Goal: Transaction & Acquisition: Purchase product/service

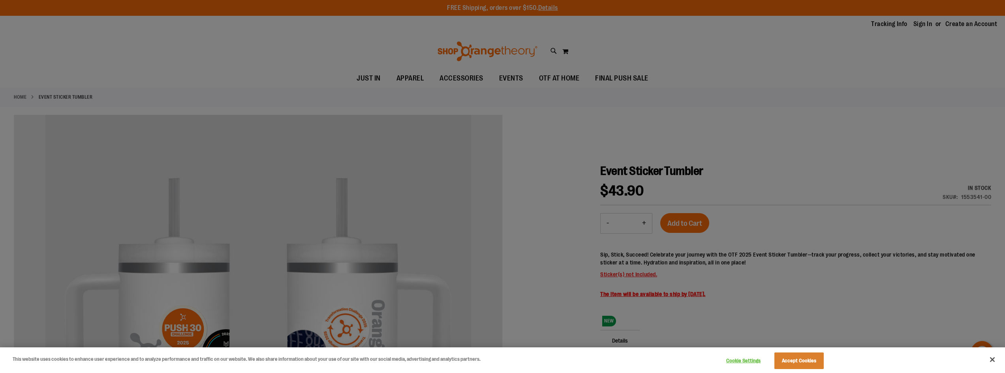
click at [616, 77] on div at bounding box center [502, 186] width 1005 height 373
click at [778, 358] on button "Accept Cookies" at bounding box center [798, 361] width 49 height 17
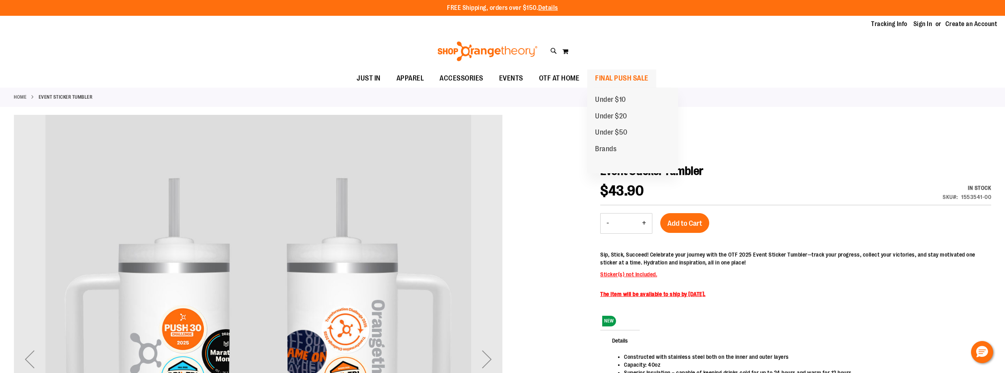
click at [627, 80] on span "FINAL PUSH SALE" at bounding box center [621, 79] width 53 height 18
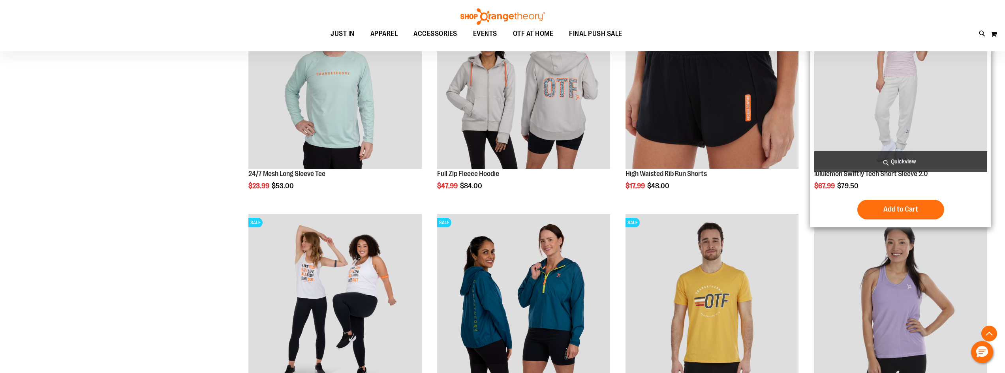
scroll to position [394, 0]
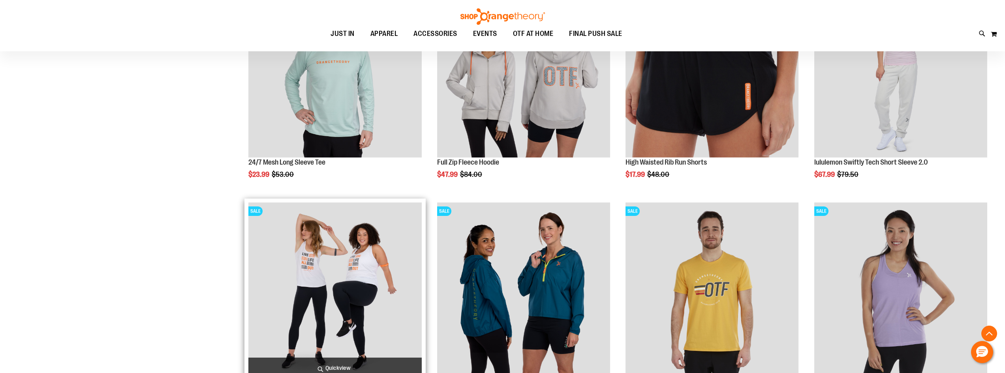
scroll to position [552, 0]
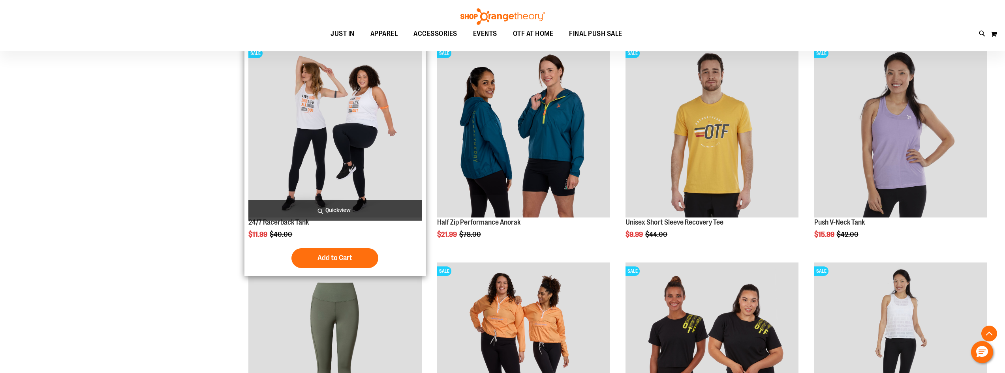
click at [355, 160] on img "product" at bounding box center [334, 131] width 173 height 173
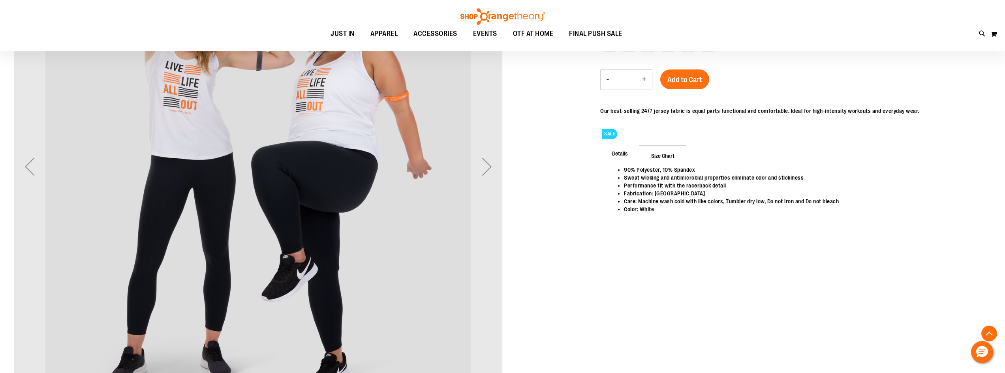
scroll to position [197, 0]
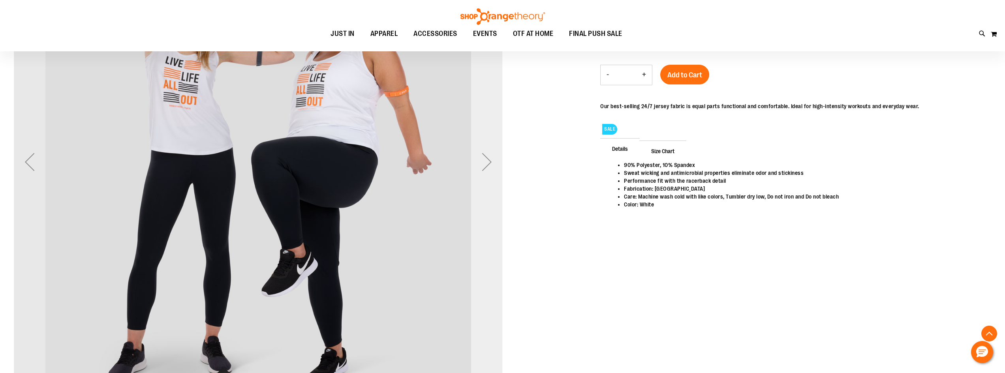
click at [484, 171] on div "Next" at bounding box center [487, 162] width 32 height 32
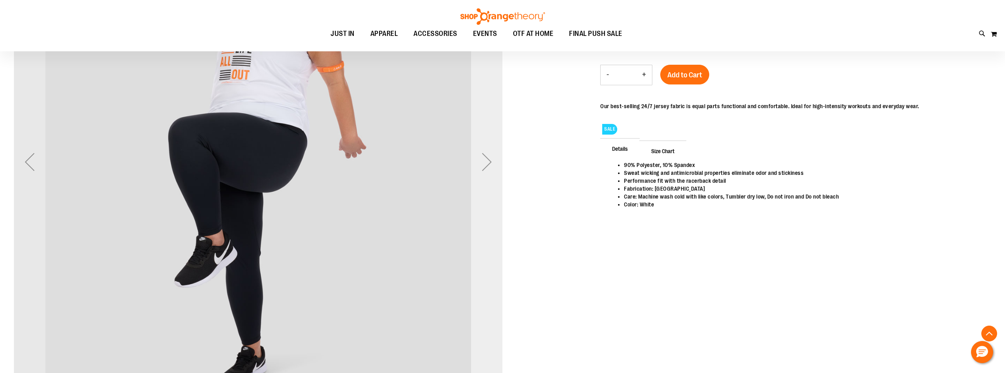
click at [485, 171] on div "Next" at bounding box center [487, 162] width 32 height 32
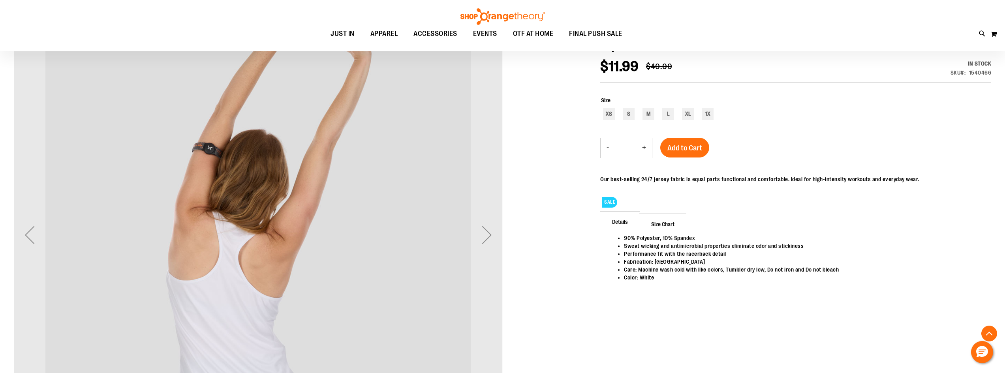
scroll to position [118, 0]
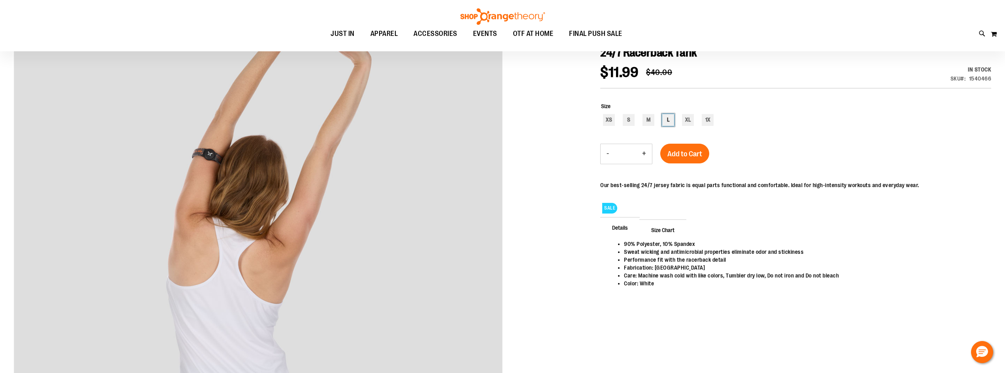
click at [668, 120] on div "L" at bounding box center [668, 120] width 12 height 12
type input "***"
click at [683, 155] on span "Add to Cart" at bounding box center [684, 154] width 35 height 9
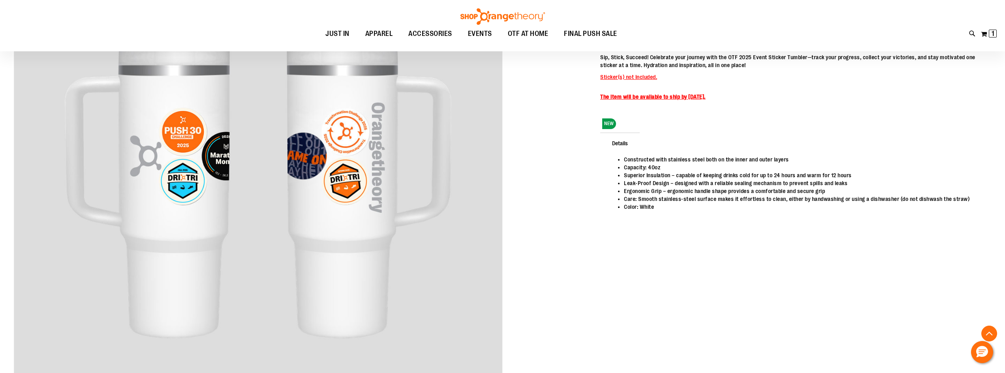
scroll to position [79, 0]
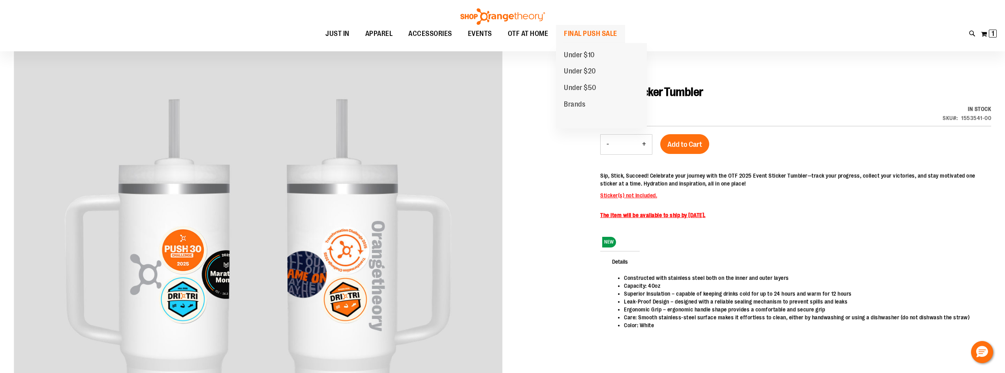
drag, startPoint x: 577, startPoint y: 29, endPoint x: 581, endPoint y: 31, distance: 4.3
click at [580, 30] on span "FINAL PUSH SALE" at bounding box center [590, 34] width 53 height 18
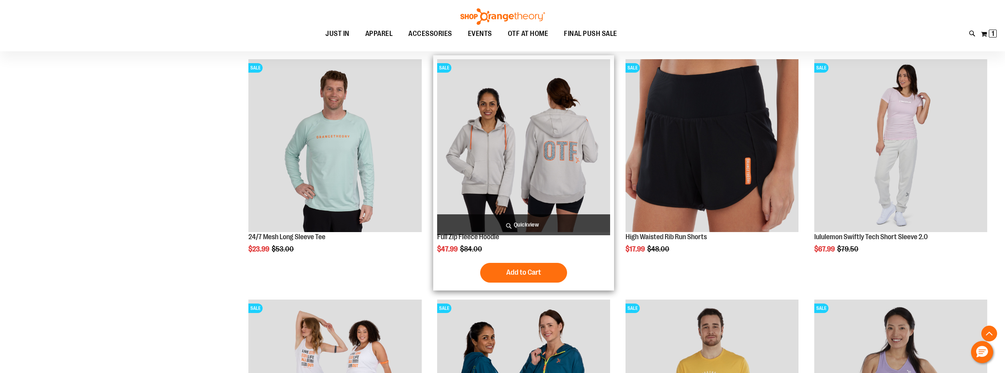
scroll to position [513, 0]
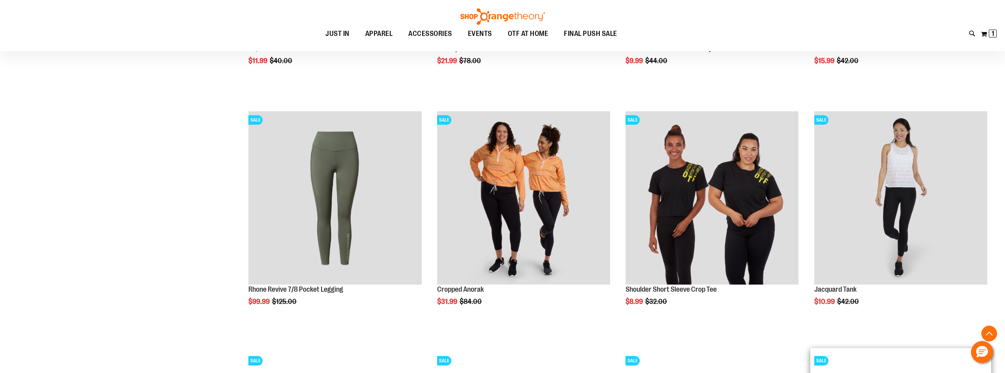
scroll to position [868, 0]
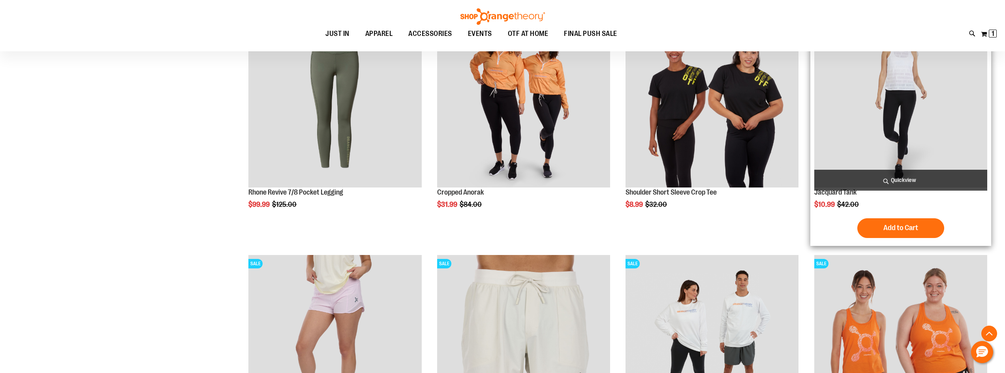
click at [912, 111] on img "product" at bounding box center [900, 100] width 173 height 173
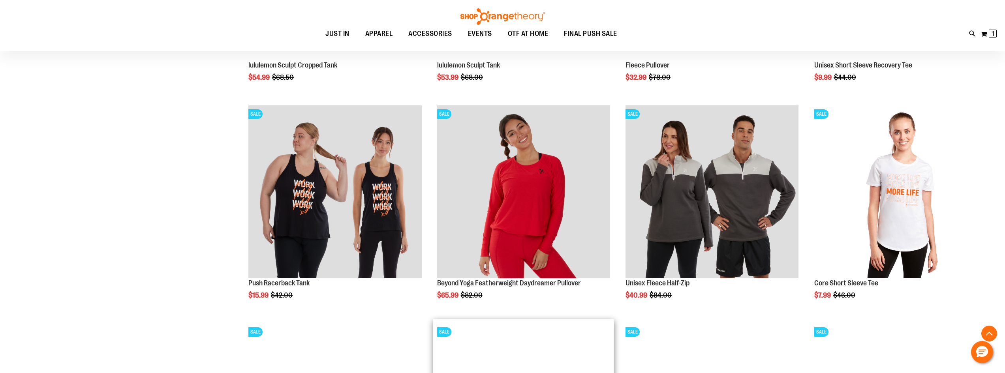
scroll to position [1145, 0]
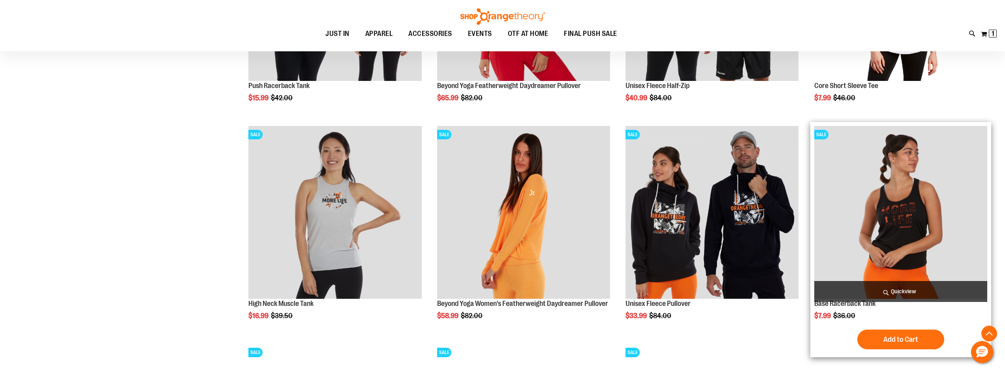
click at [903, 231] on img "product" at bounding box center [900, 212] width 173 height 173
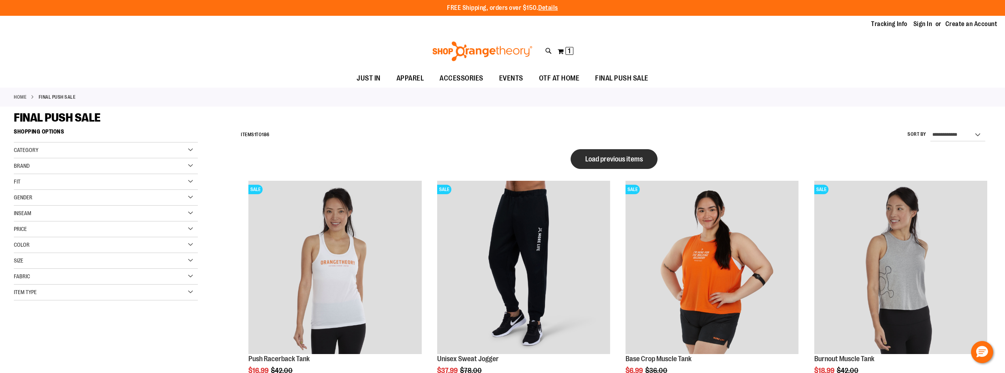
click at [633, 157] on span "Load previous items" at bounding box center [614, 159] width 58 height 8
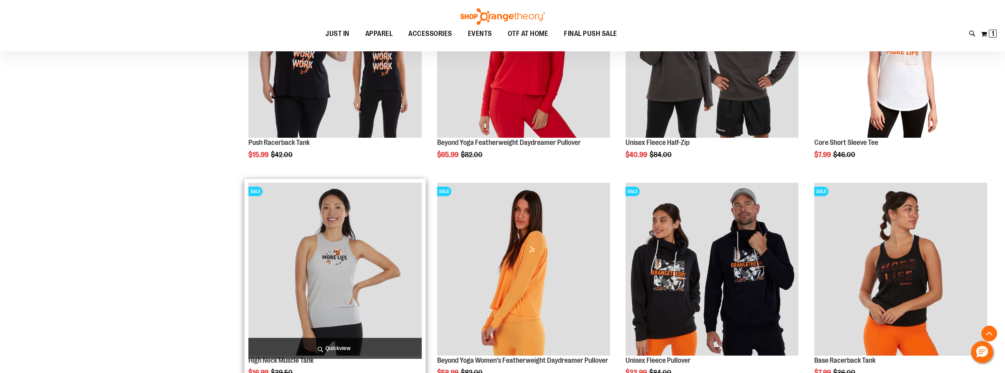
scroll to position [592, 0]
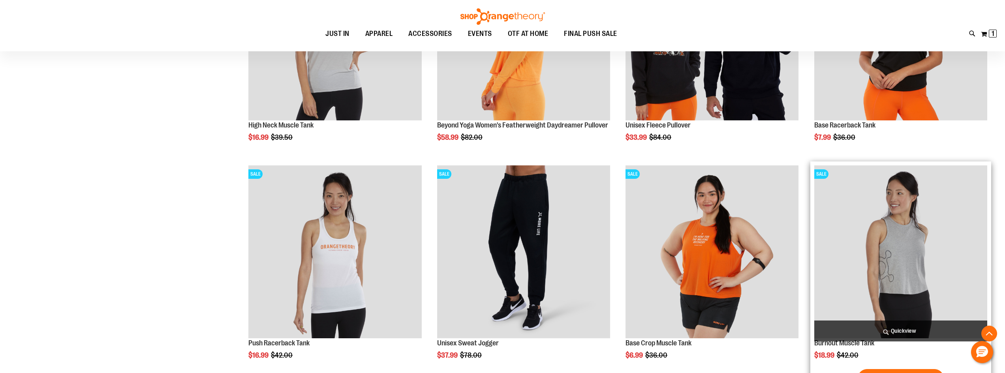
scroll to position [671, 0]
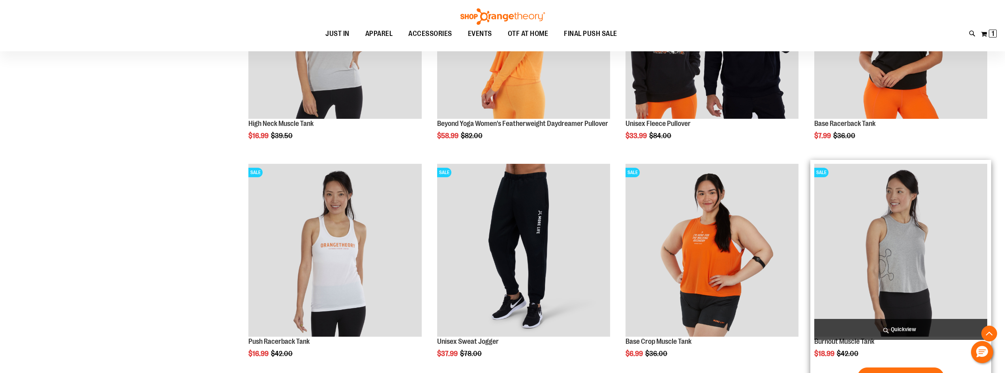
click at [906, 255] on img "product" at bounding box center [900, 250] width 173 height 173
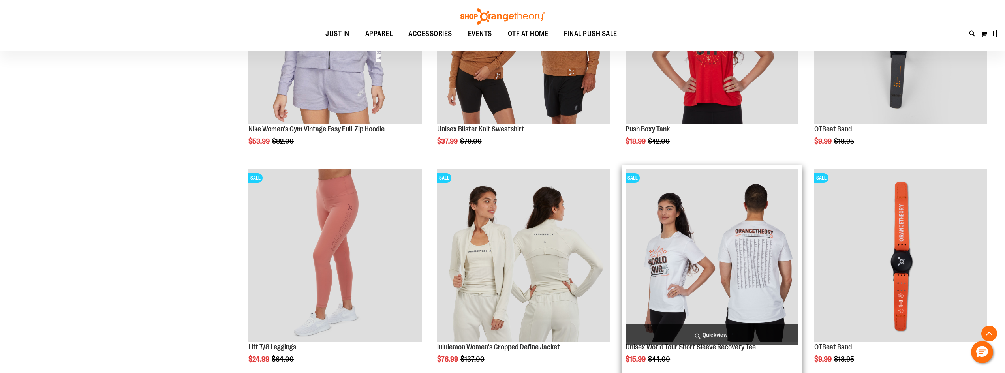
scroll to position [589, 0]
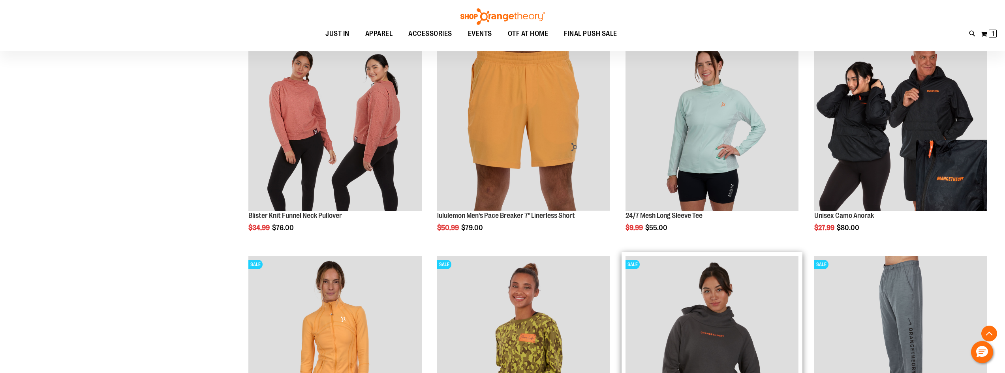
scroll to position [945, 0]
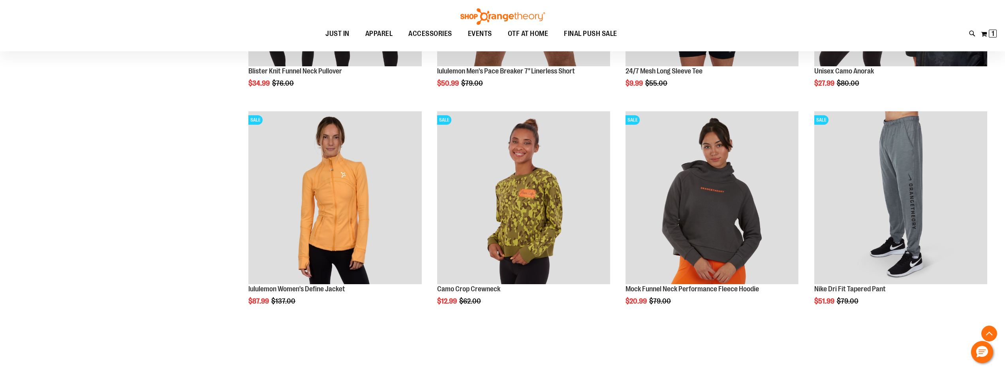
scroll to position [1103, 0]
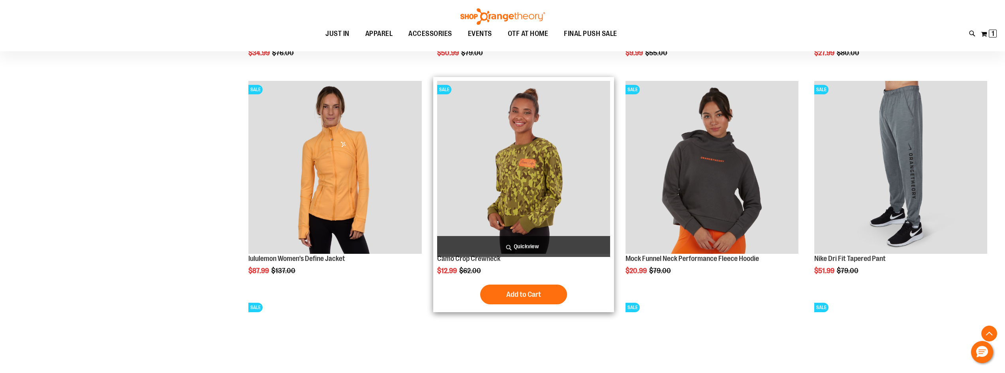
click at [523, 187] on img "product" at bounding box center [523, 167] width 173 height 173
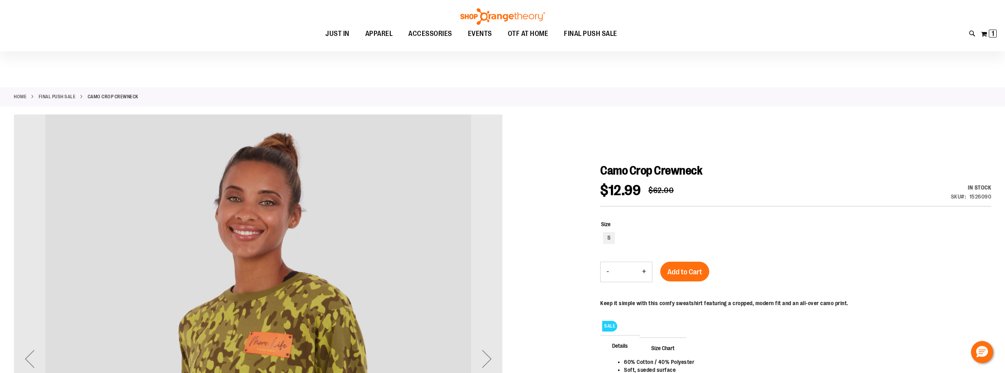
scroll to position [158, 0]
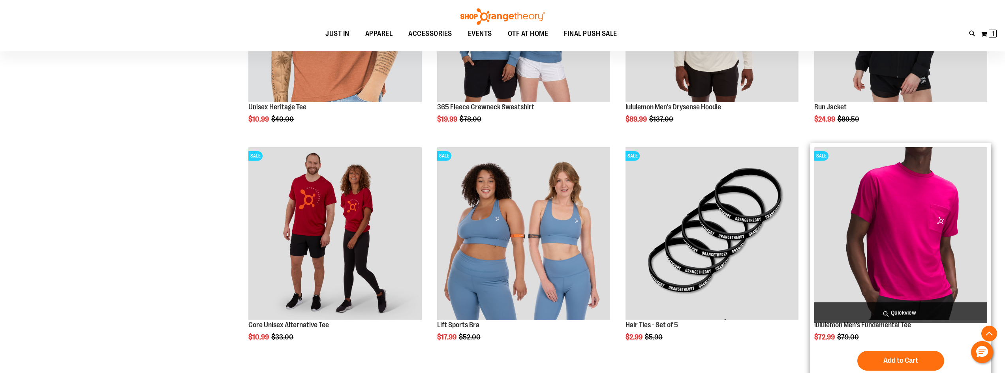
scroll to position [473, 0]
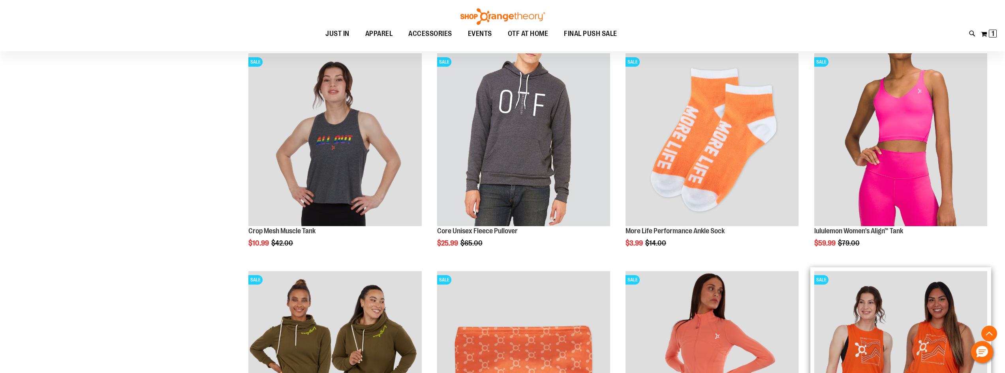
scroll to position [1145, 0]
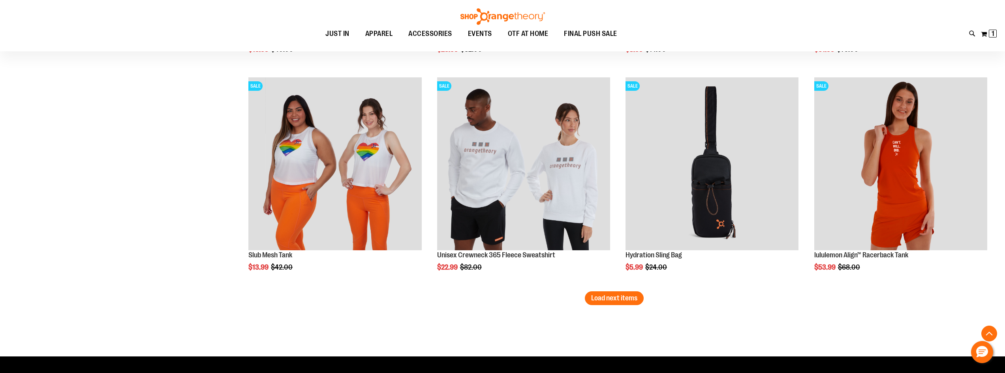
scroll to position [1971, 0]
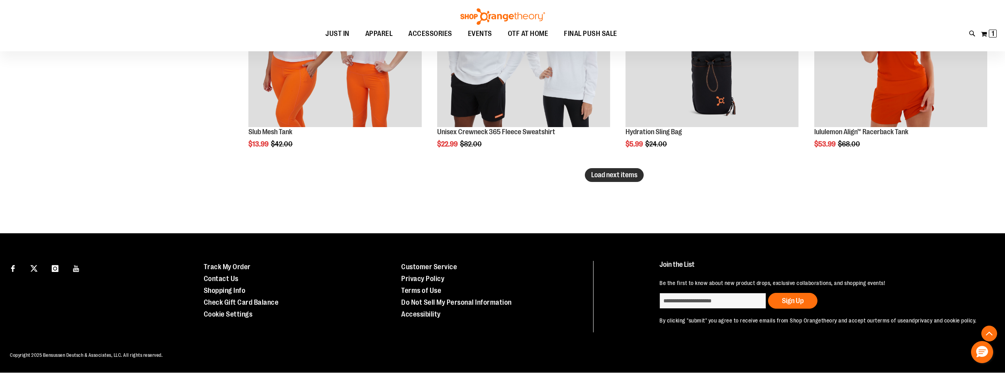
click at [615, 175] on span "Load next items" at bounding box center [614, 175] width 46 height 8
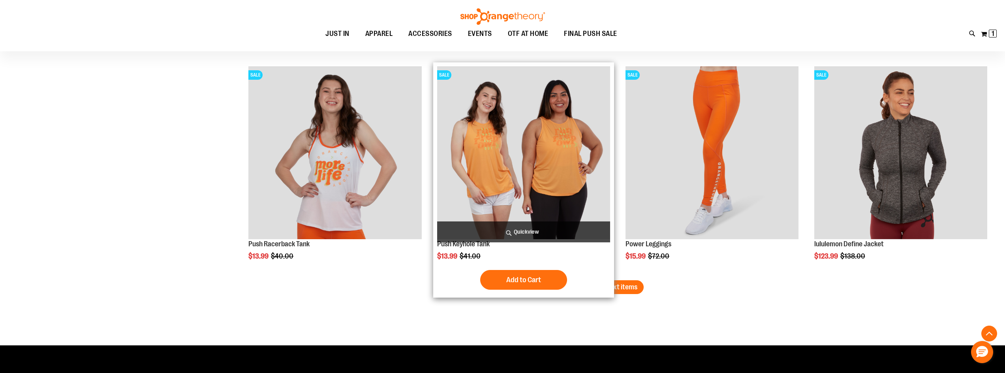
scroll to position [2524, 0]
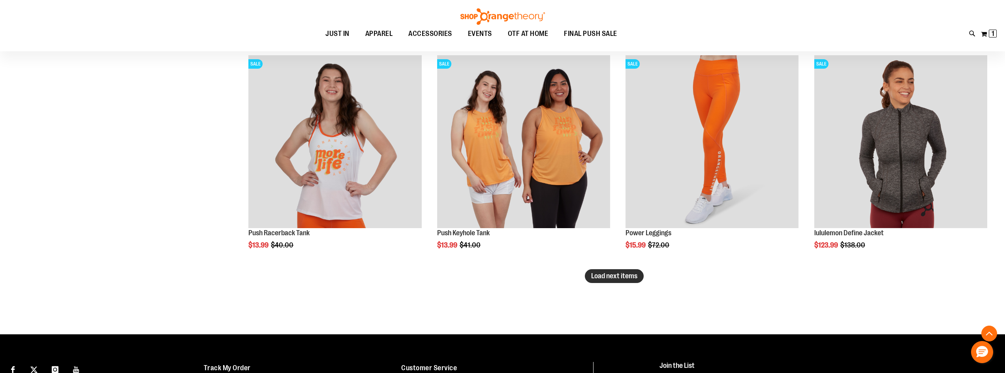
click at [605, 280] on button "Load next items" at bounding box center [614, 276] width 59 height 14
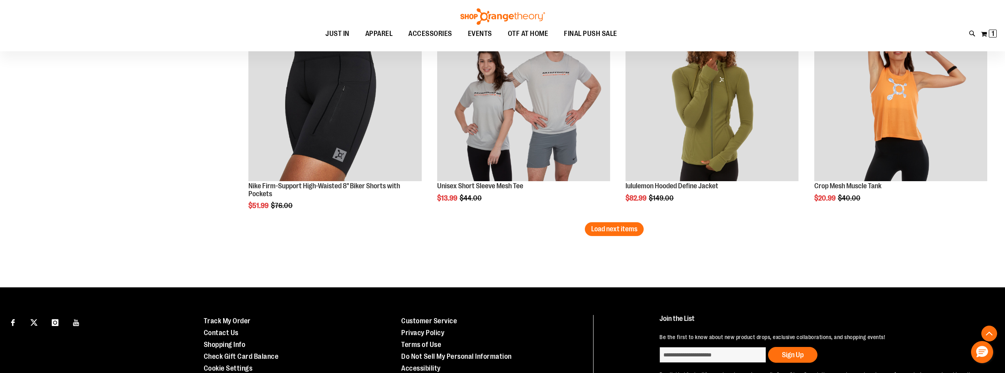
scroll to position [3235, 0]
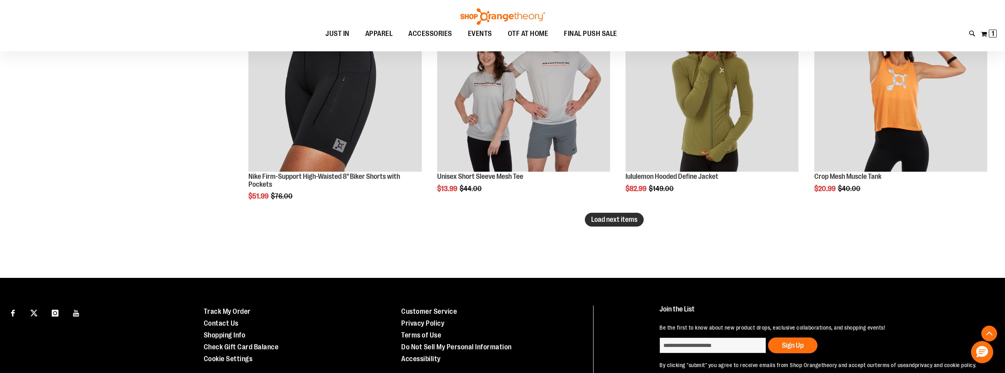
click at [609, 218] on span "Load next items" at bounding box center [614, 220] width 46 height 8
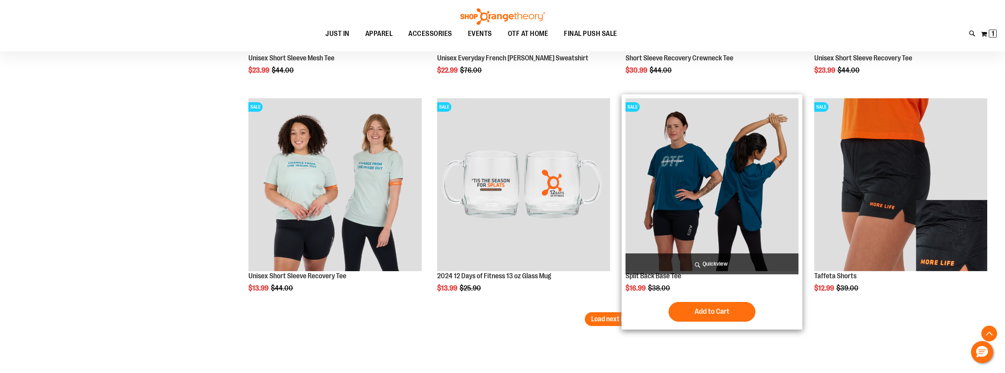
scroll to position [3775, 0]
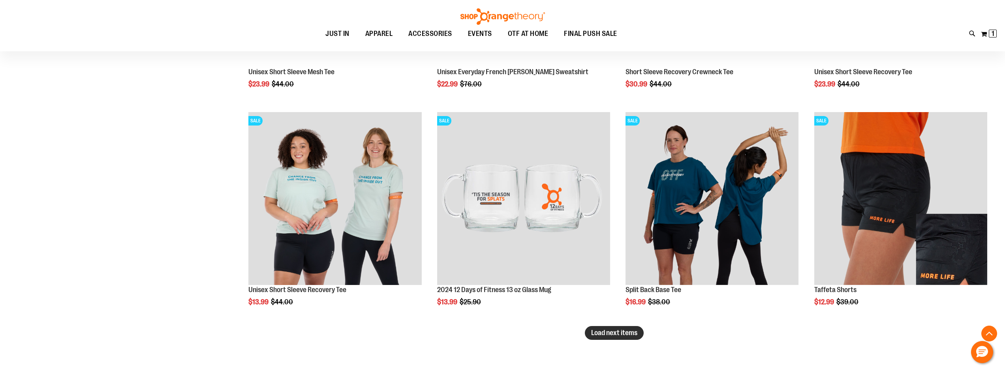
click at [609, 336] on span "Load next items" at bounding box center [614, 333] width 46 height 8
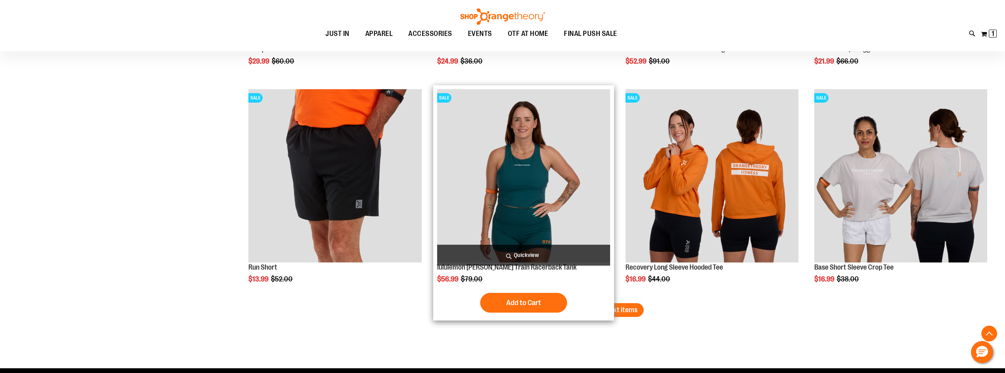
scroll to position [4429, 0]
